Goal: Transaction & Acquisition: Book appointment/travel/reservation

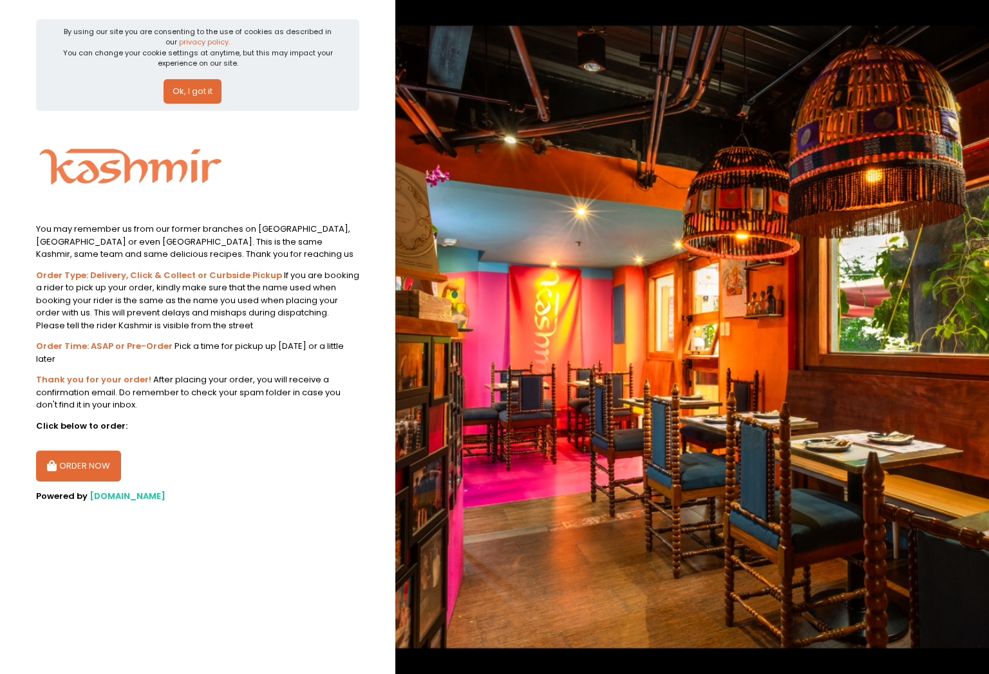
click at [76, 451] on button "ORDER NOW" at bounding box center [78, 466] width 85 height 31
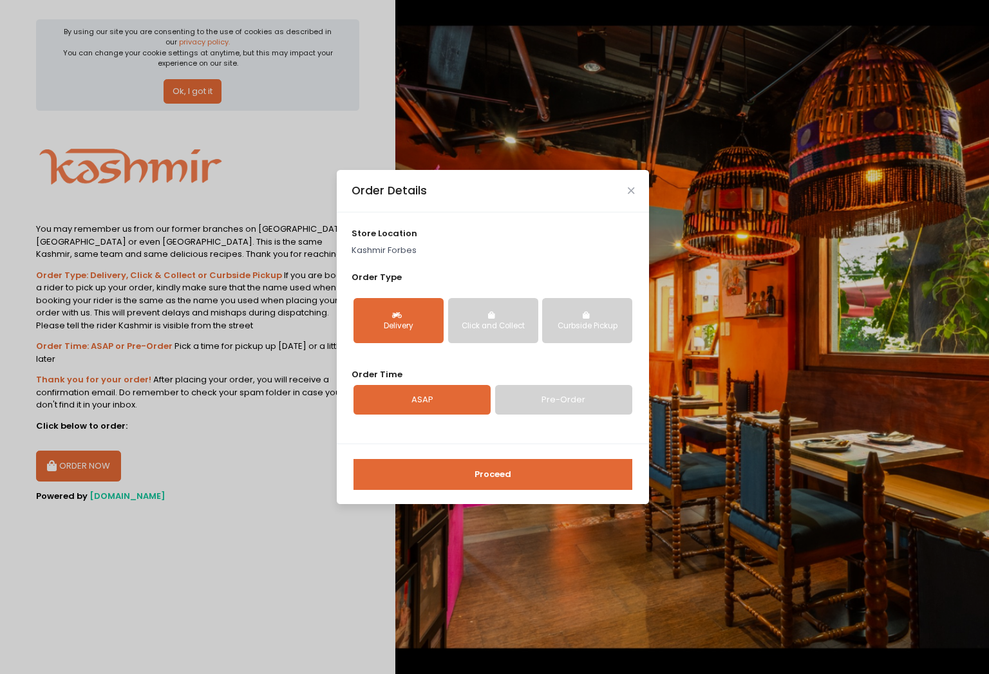
click at [580, 324] on div "Curbside Pickup" at bounding box center [587, 327] width 72 height 12
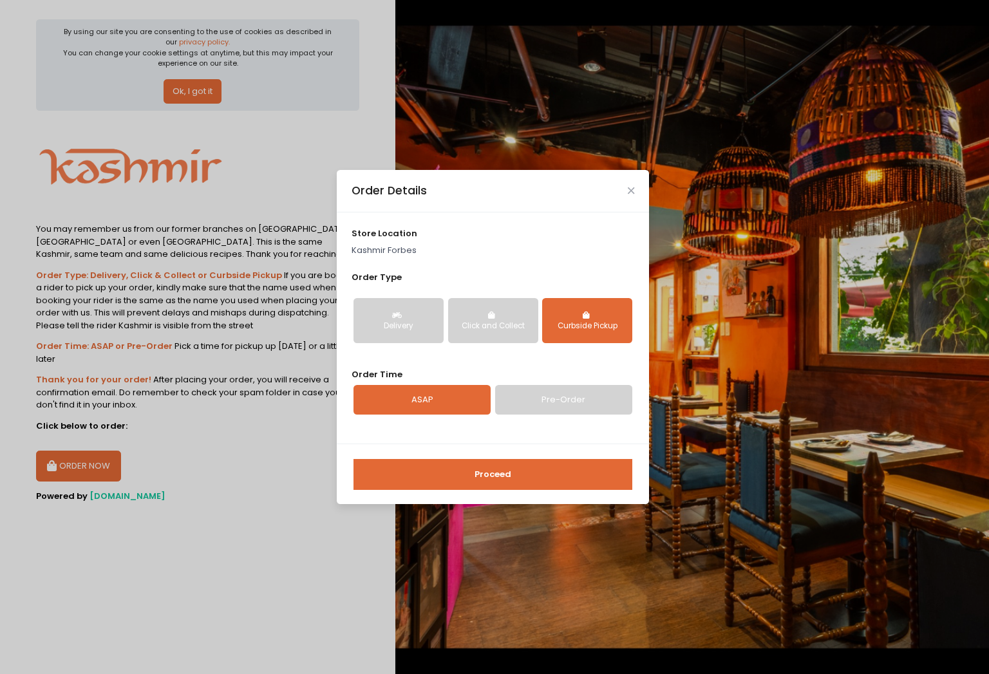
click at [537, 400] on link "Pre-Order" at bounding box center [563, 400] width 137 height 30
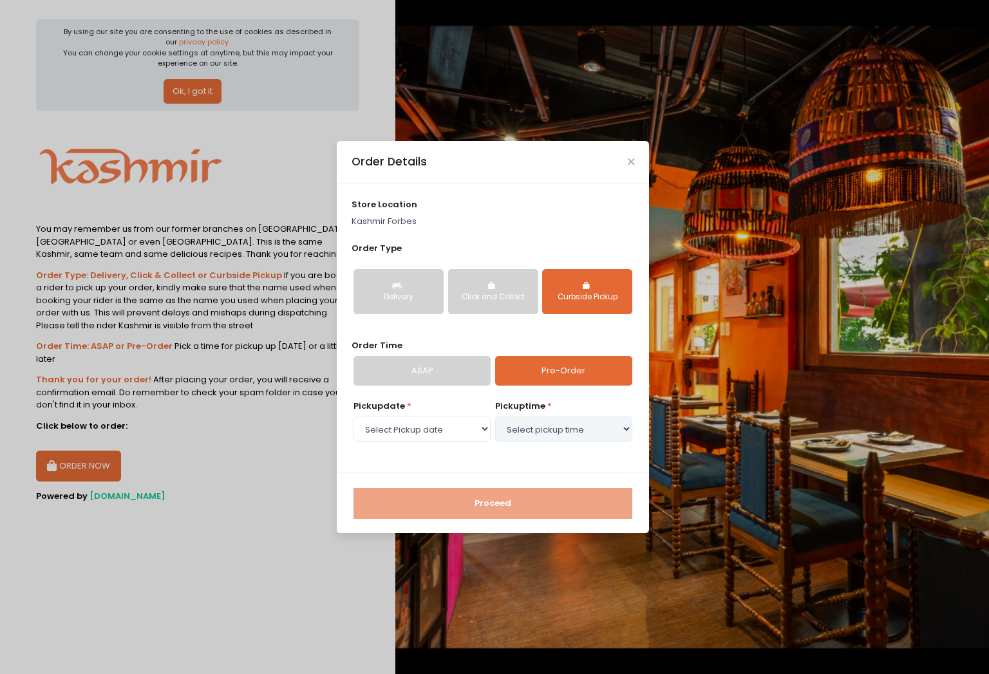
select select "2025-09-07"
click at [570, 429] on select "Select pickup time 03:00 PM - 03:30 PM 03:30 PM - 04:00 PM 04:00 PM - 04:30 PM …" at bounding box center [563, 429] width 137 height 24
select select "19:00"
click at [495, 417] on select "Select pickup time 03:00 PM - 03:30 PM 03:30 PM - 04:00 PM 04:00 PM - 04:30 PM …" at bounding box center [563, 429] width 137 height 24
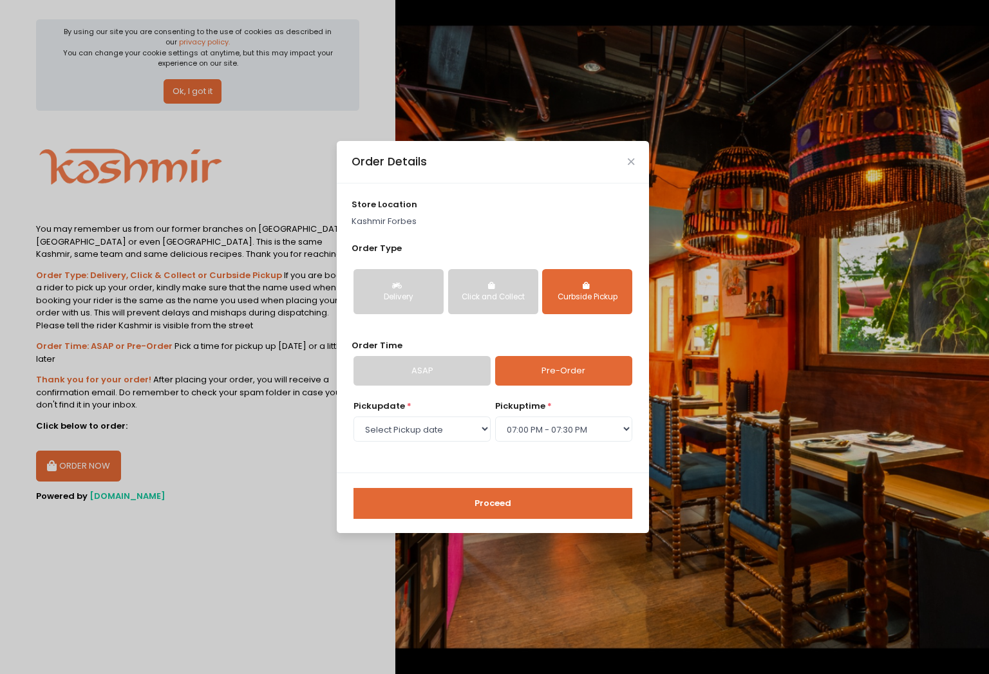
click at [478, 503] on button "Proceed" at bounding box center [492, 503] width 279 height 31
